Goal: Task Accomplishment & Management: Use online tool/utility

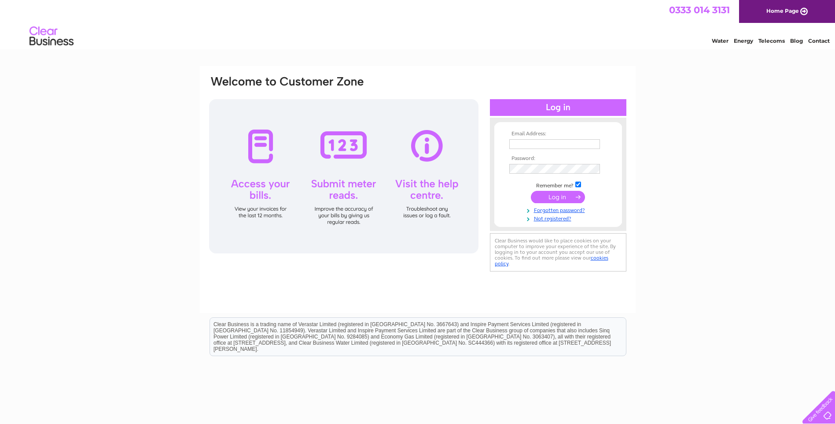
type input "Onforme@hotmail.com"
click at [558, 198] on input "submit" at bounding box center [558, 197] width 54 height 12
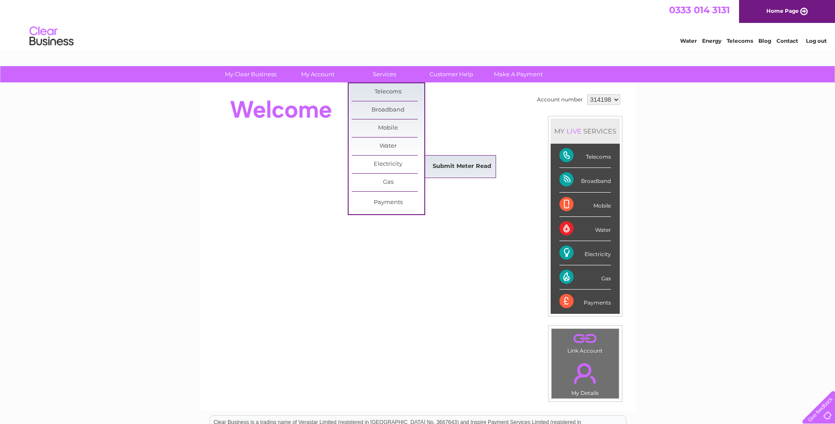
click at [450, 164] on link "Submit Meter Read" at bounding box center [462, 167] width 73 height 18
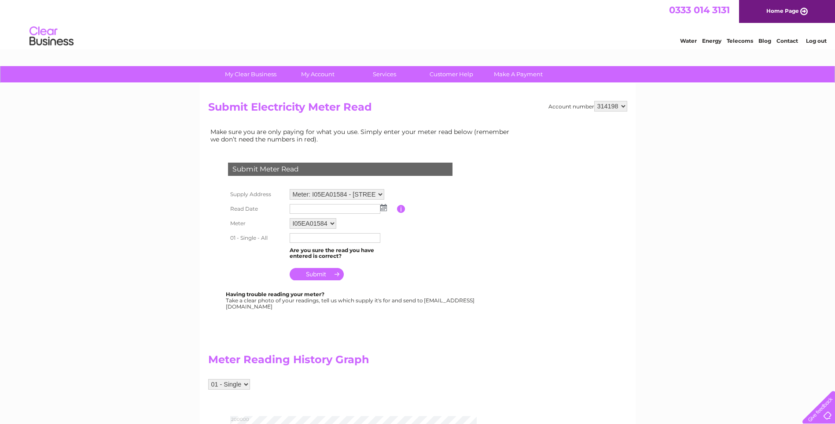
click at [310, 210] on input "text" at bounding box center [335, 209] width 91 height 10
click at [386, 207] on img at bounding box center [384, 207] width 7 height 7
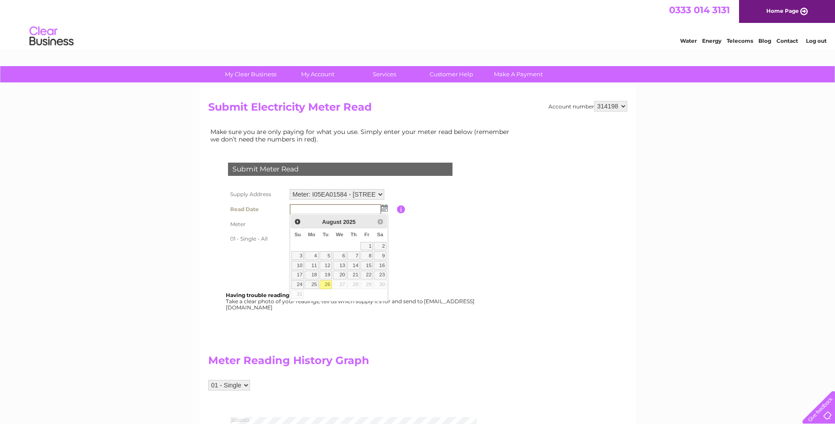
click at [330, 286] on link "26" at bounding box center [326, 284] width 12 height 9
type input "[DATE]"
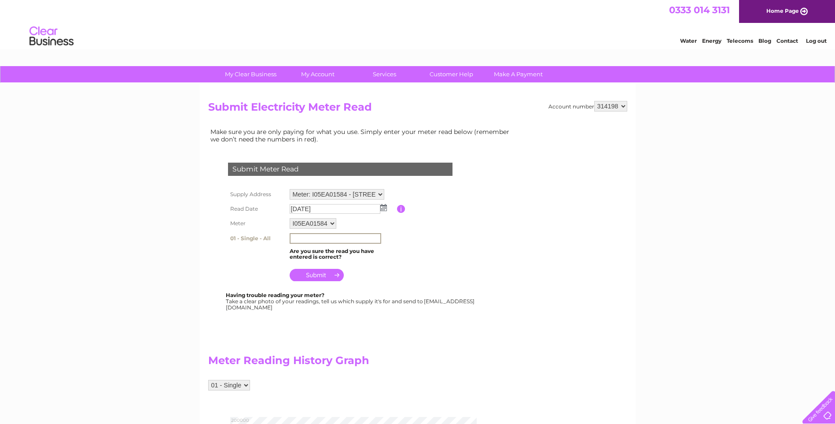
click at [304, 235] on input "text" at bounding box center [336, 238] width 92 height 11
type input "187992"
click at [312, 272] on input "submit" at bounding box center [317, 274] width 54 height 12
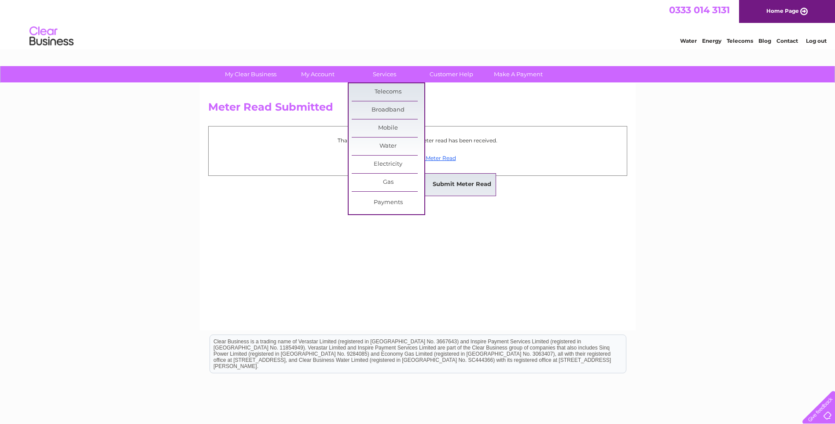
click at [443, 184] on link "Submit Meter Read" at bounding box center [462, 185] width 73 height 18
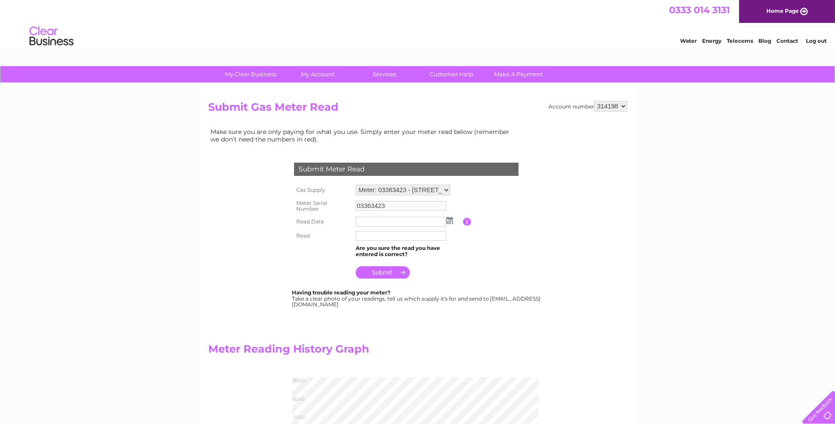
click at [450, 222] on img at bounding box center [450, 220] width 7 height 7
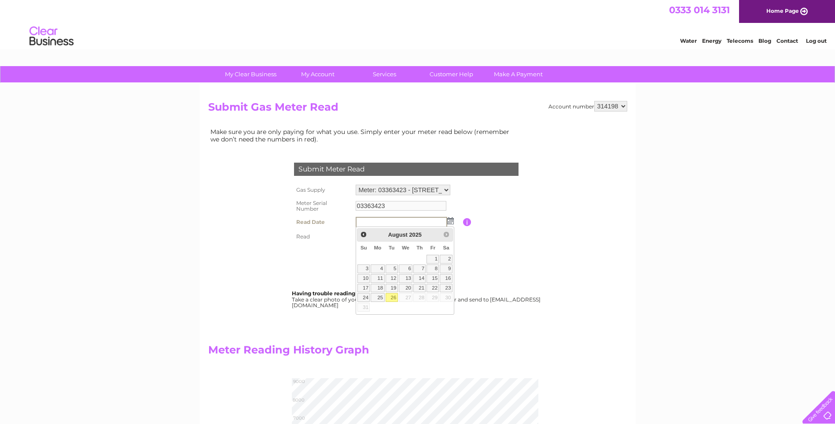
click at [392, 297] on link "26" at bounding box center [392, 297] width 12 height 9
type input "2025/08/26"
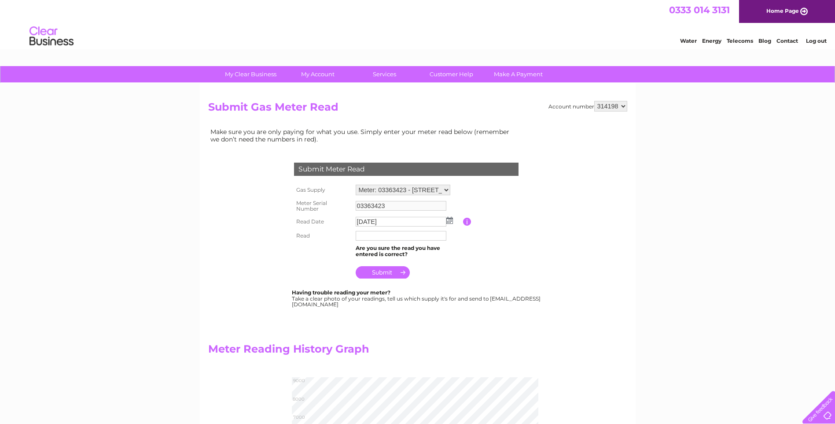
click at [372, 238] on input "text" at bounding box center [401, 236] width 91 height 10
type input "8237"
click at [375, 273] on input "submit" at bounding box center [383, 273] width 54 height 12
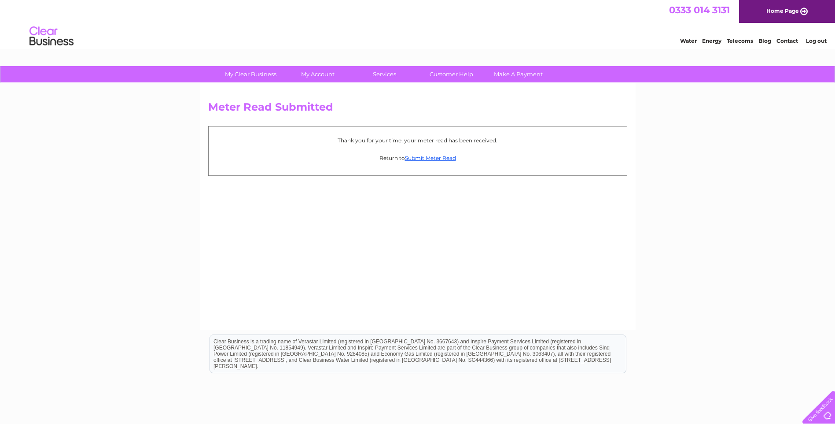
click at [812, 41] on link "Log out" at bounding box center [816, 40] width 21 height 7
